Goal: Information Seeking & Learning: Check status

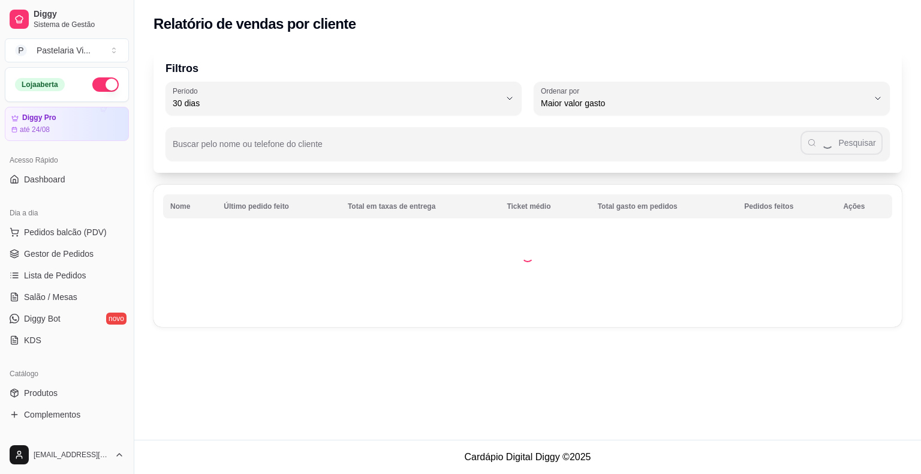
select select "30"
select select "HIGHEST_TOTAL_SPENT_WITH_ORDERS"
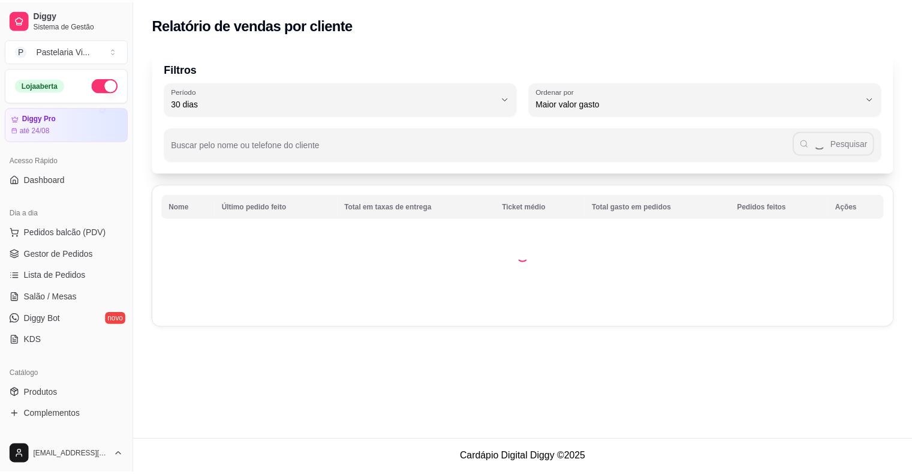
scroll to position [180, 0]
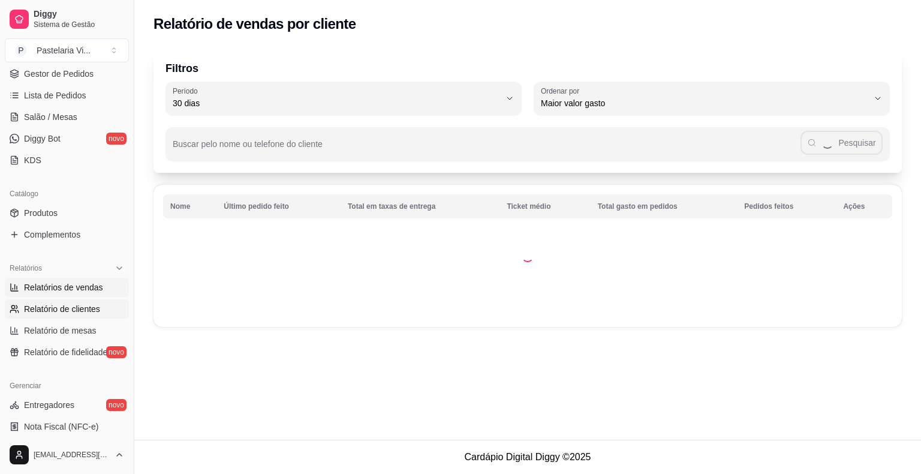
click at [67, 288] on span "Relatórios de vendas" at bounding box center [63, 287] width 79 height 12
select select "ALL"
select select "0"
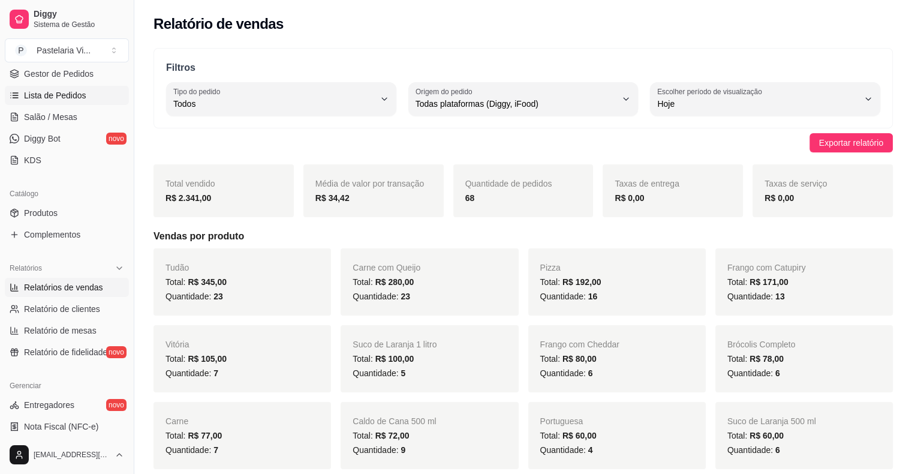
click at [72, 95] on span "Lista de Pedidos" at bounding box center [55, 95] width 62 height 12
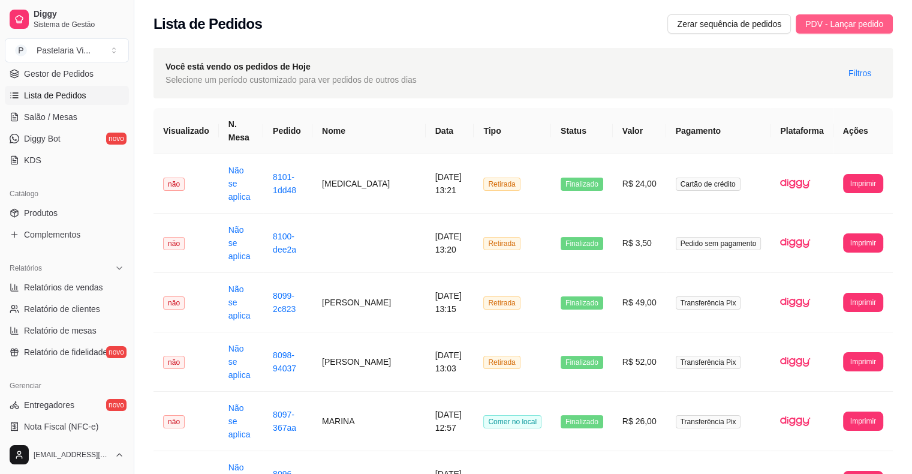
click at [864, 18] on span "PDV - Lançar pedido" at bounding box center [844, 23] width 78 height 13
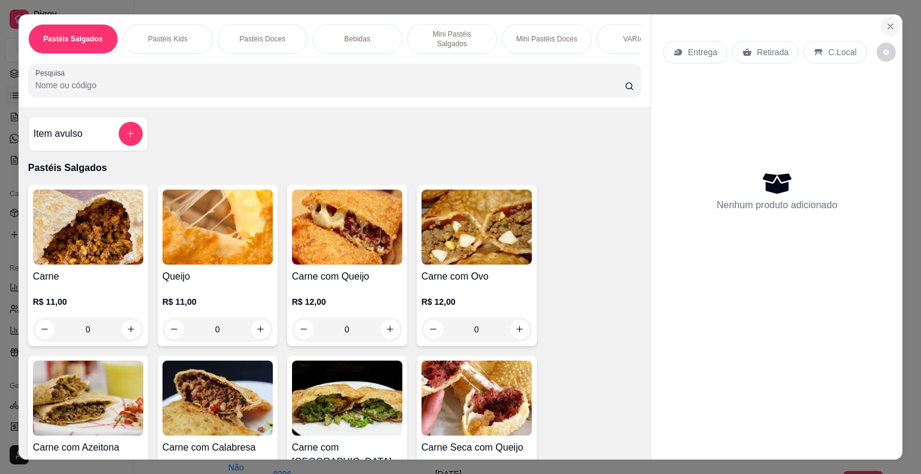
click at [889, 22] on icon "Close" at bounding box center [890, 27] width 10 height 10
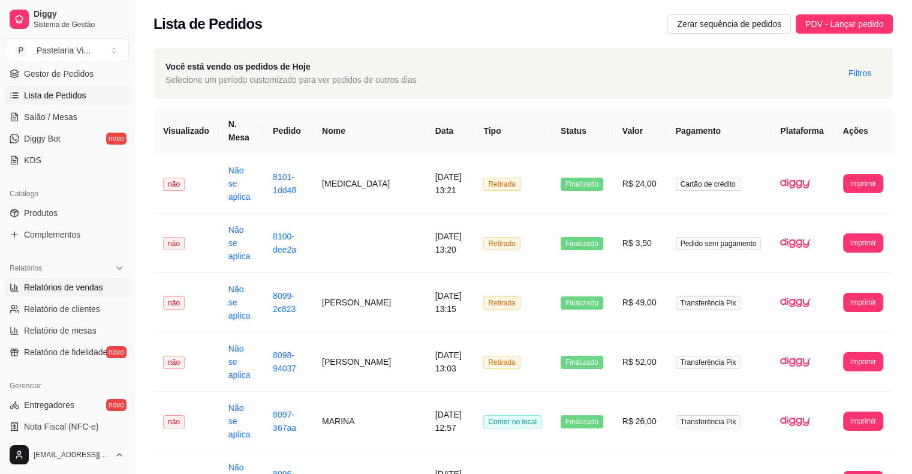
click at [64, 285] on span "Relatórios de vendas" at bounding box center [63, 287] width 79 height 12
select select "ALL"
select select "0"
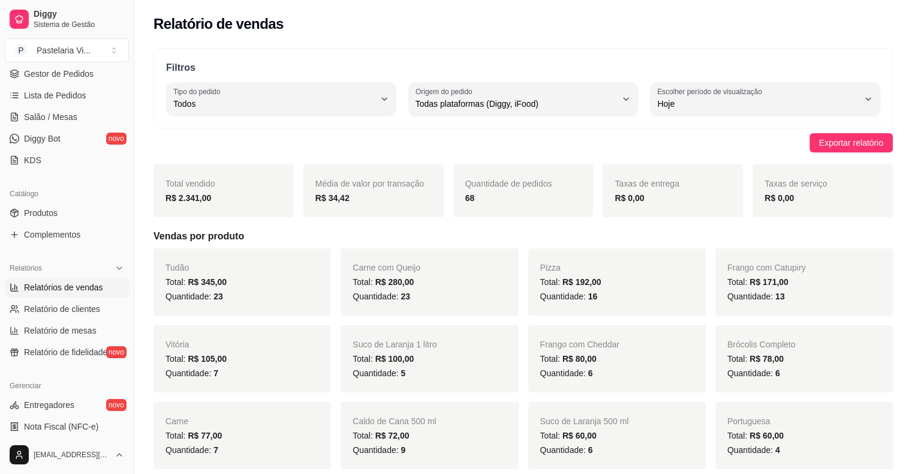
click at [614, 171] on div "Taxas de entrega R$ 0,00" at bounding box center [672, 190] width 140 height 53
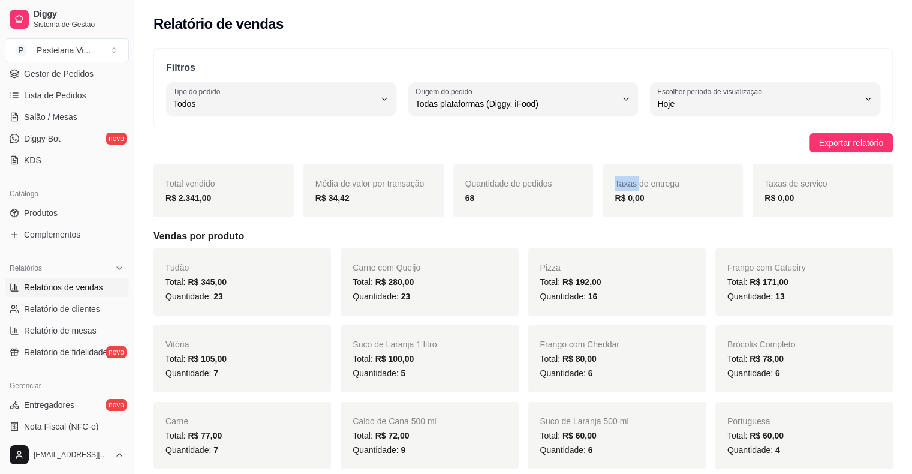
click at [614, 171] on div "Taxas de entrega R$ 0,00" at bounding box center [672, 190] width 140 height 53
